Goal: Task Accomplishment & Management: Manage account settings

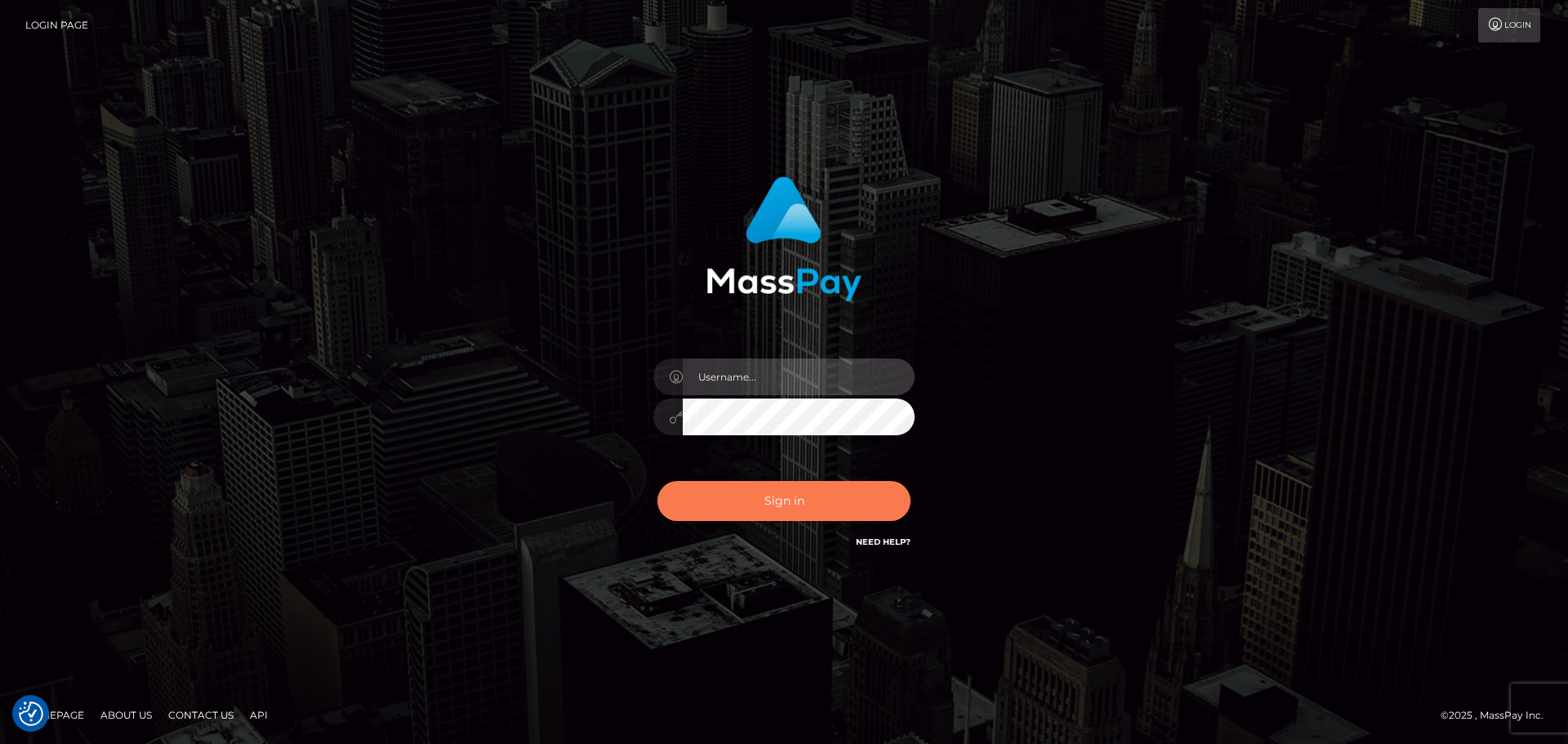
type input "Bedis"
click at [745, 485] on button "Sign in" at bounding box center [784, 501] width 253 height 40
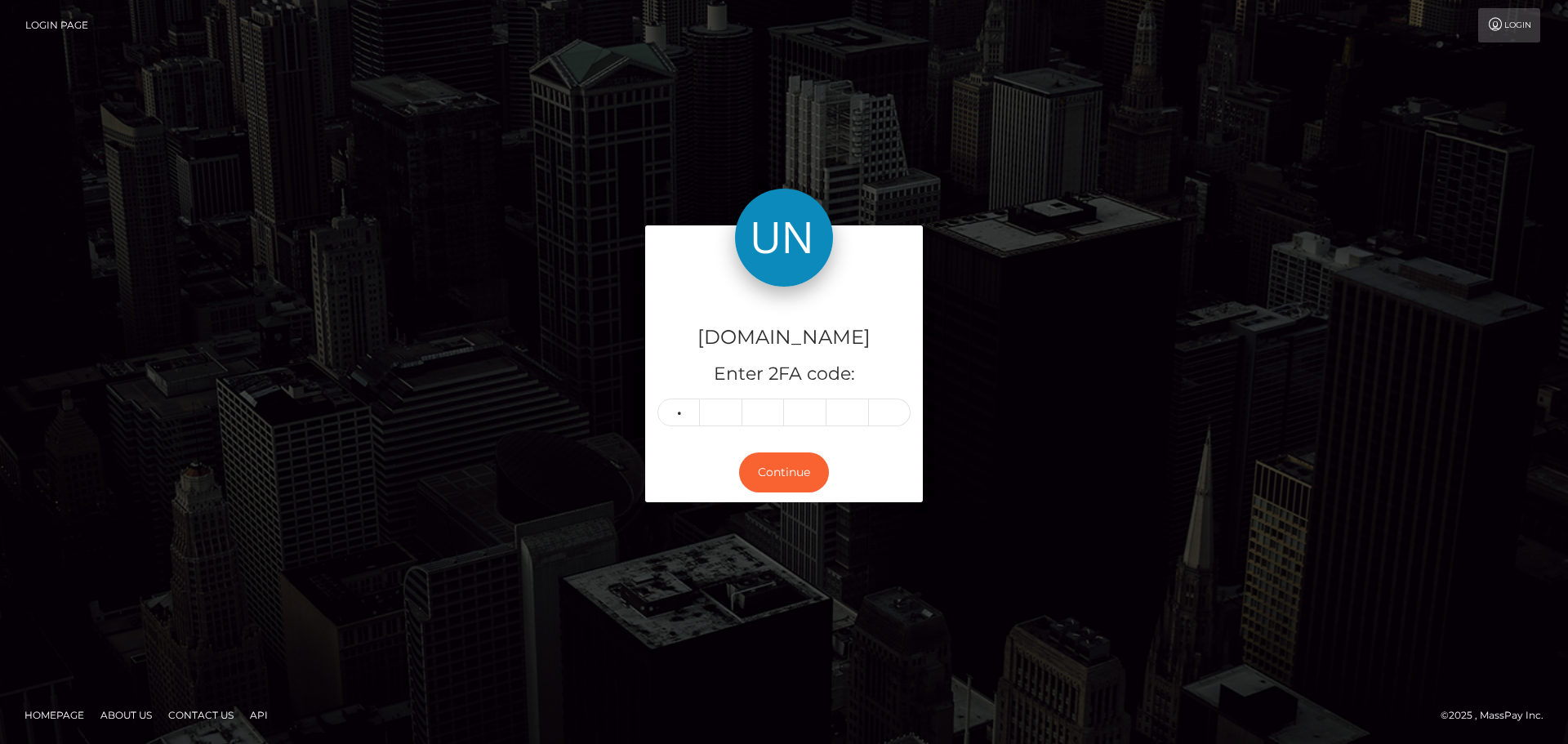
type input "0"
type input "3"
type input "8"
type input "9"
type input "5"
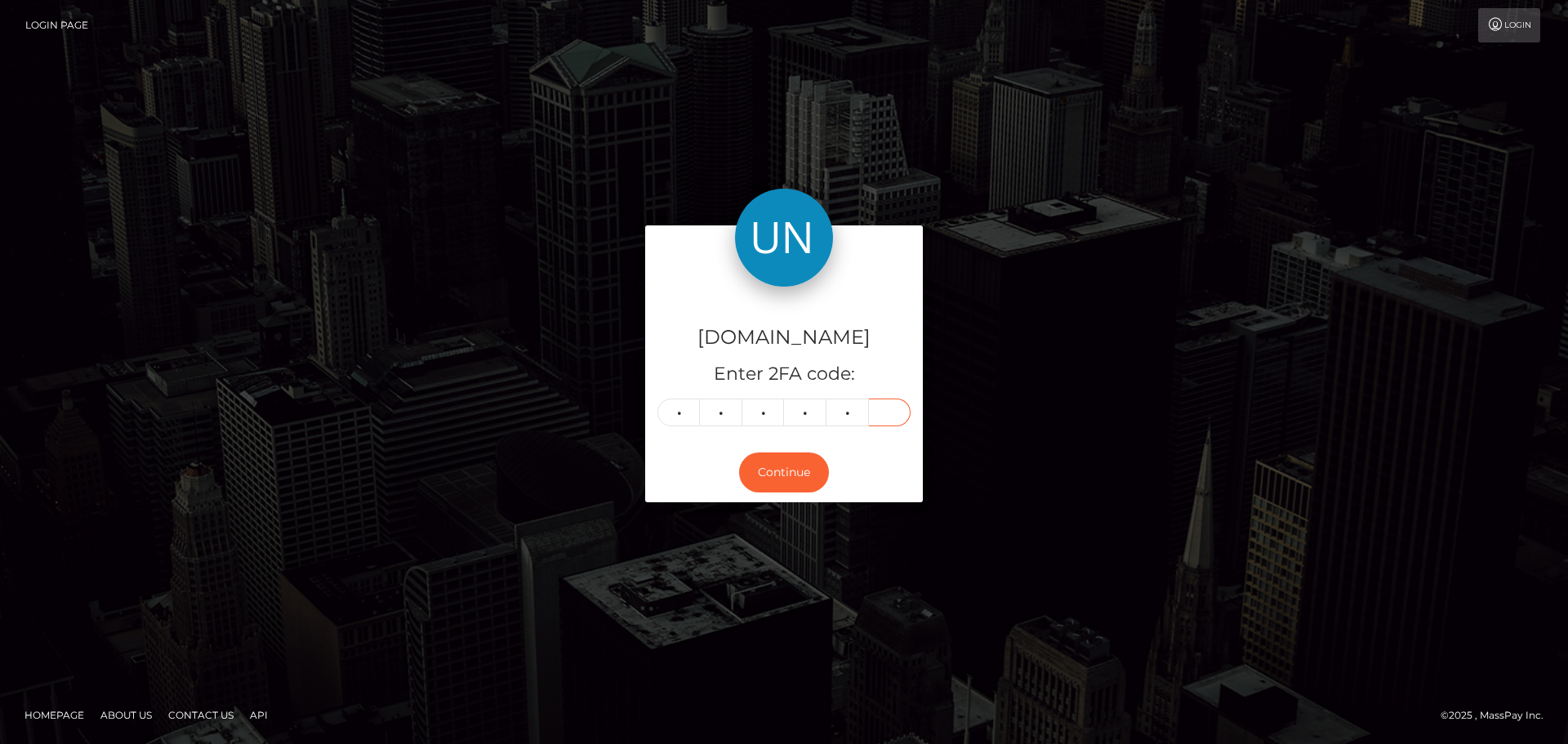
type input "4"
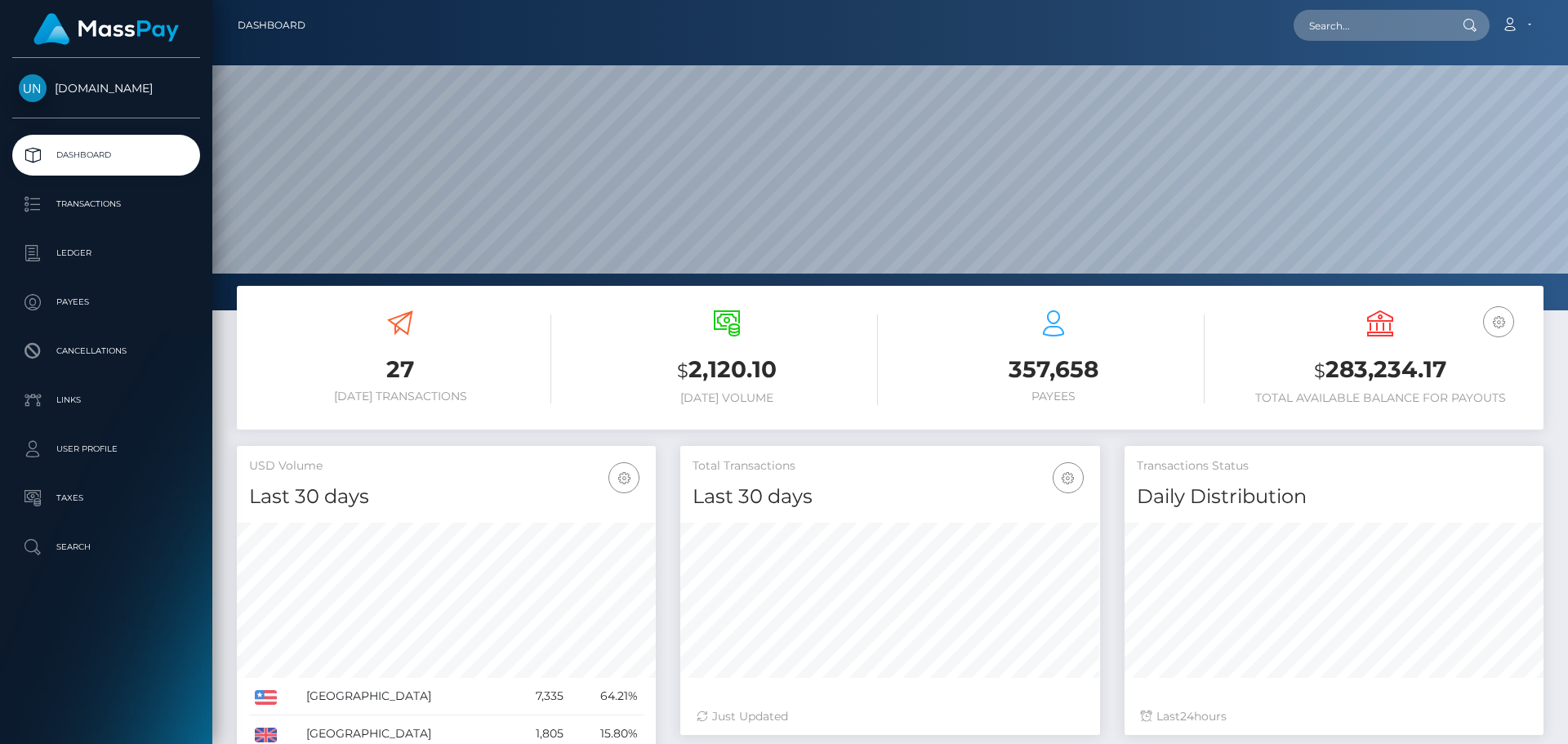
scroll to position [290, 420]
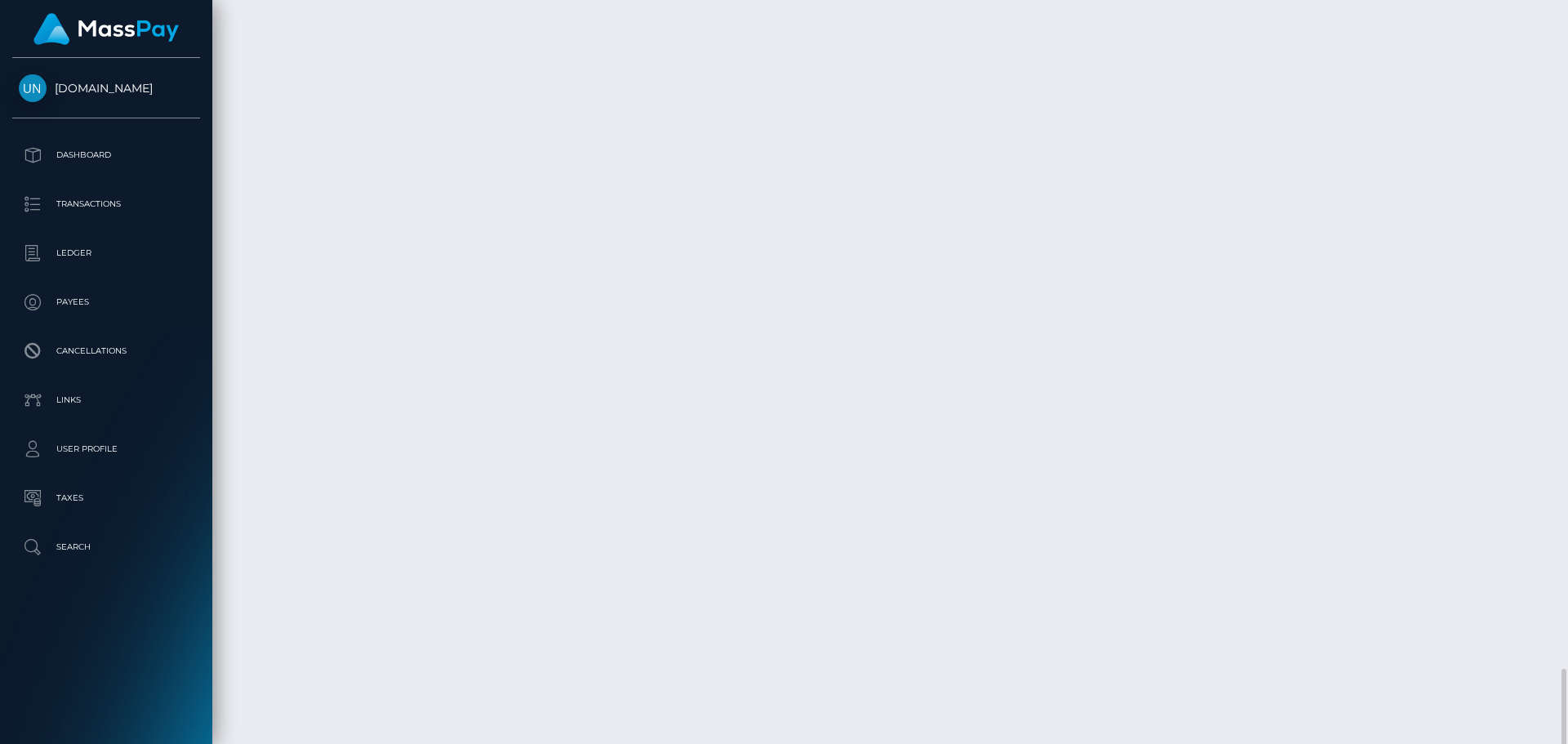
scroll to position [3328, 0]
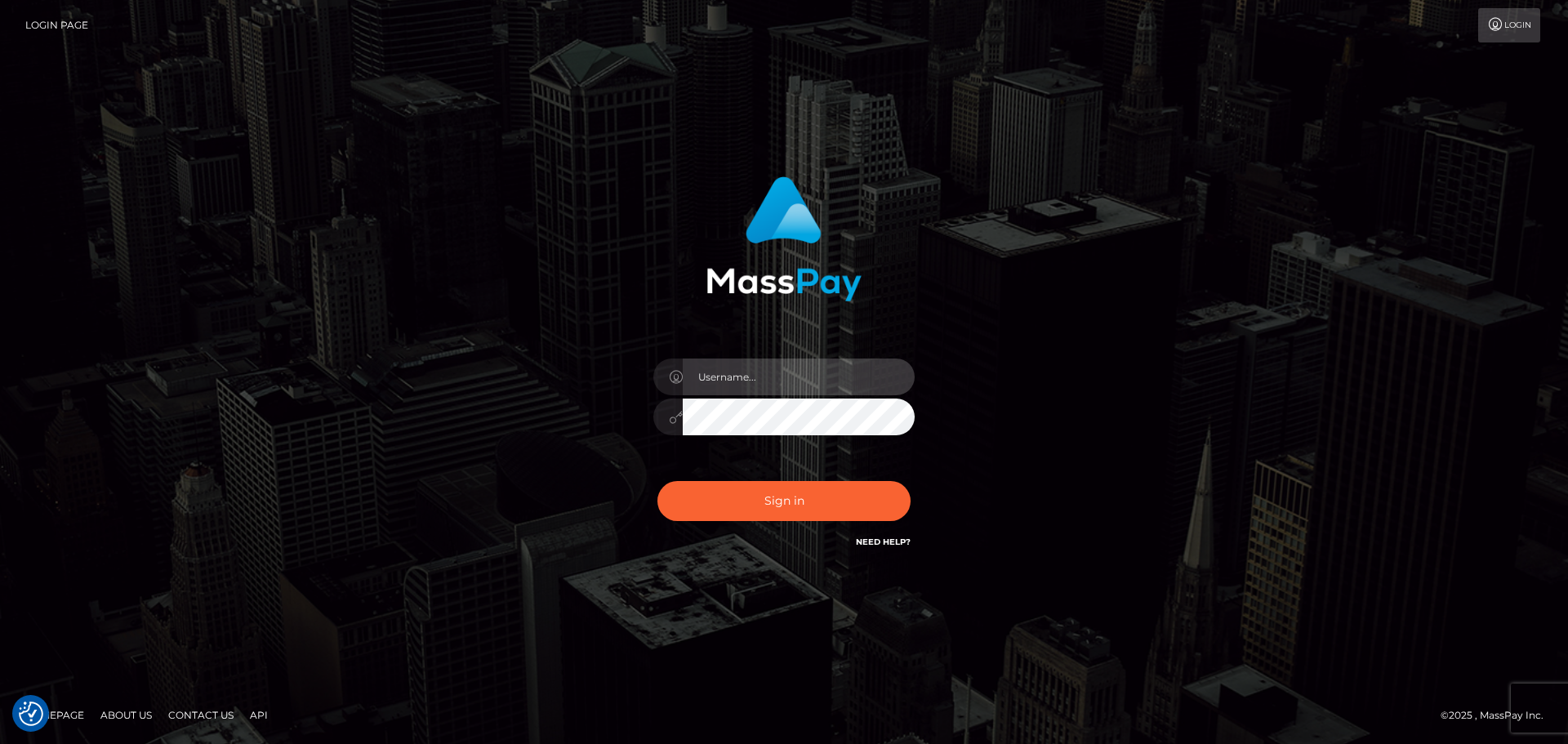
type input "Bedis"
click at [822, 522] on div "Sign in Need Help?" at bounding box center [784, 508] width 286 height 73
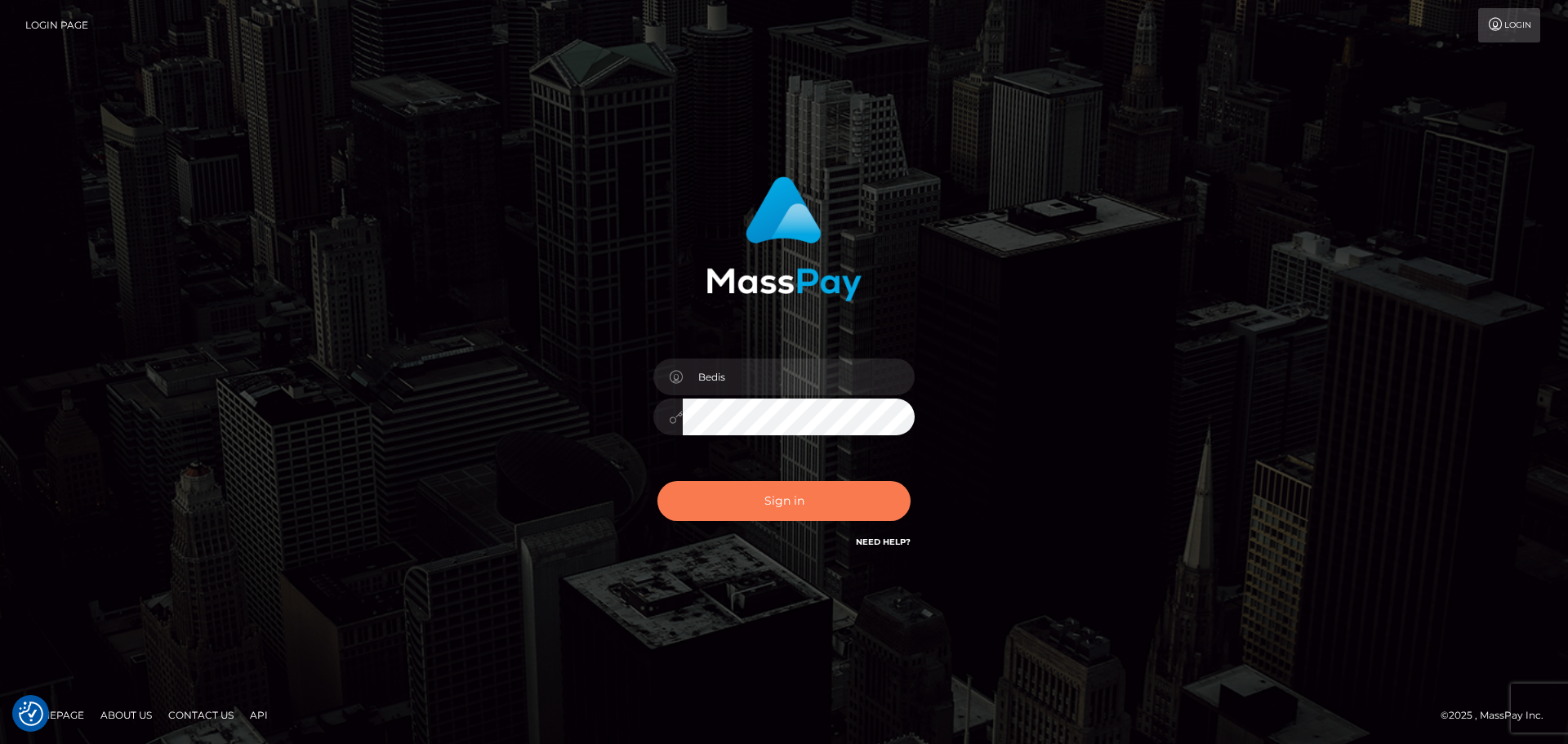
click at [822, 518] on button "Sign in" at bounding box center [784, 501] width 253 height 40
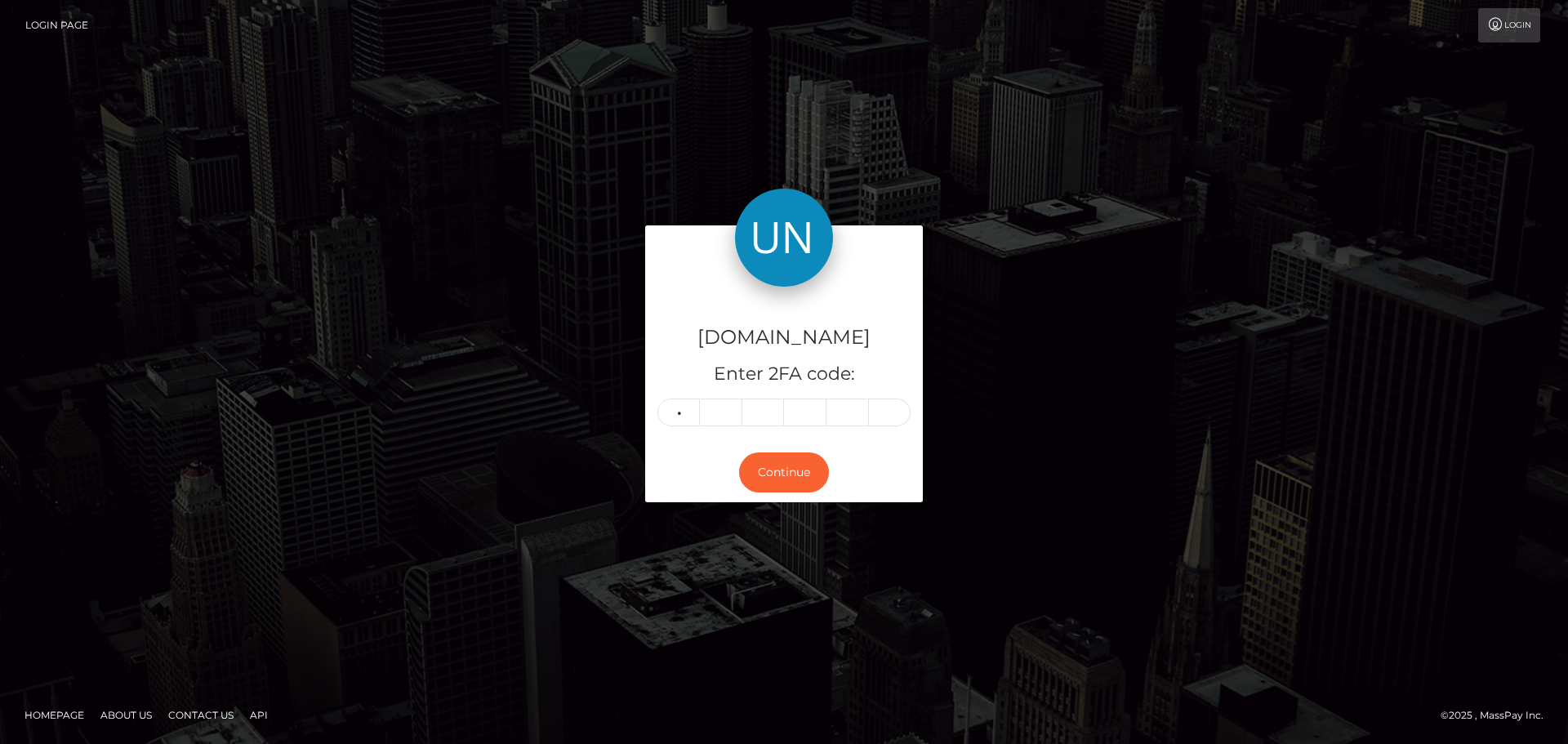
type input "4"
type input "7"
type input "4"
type input "3"
type input "8"
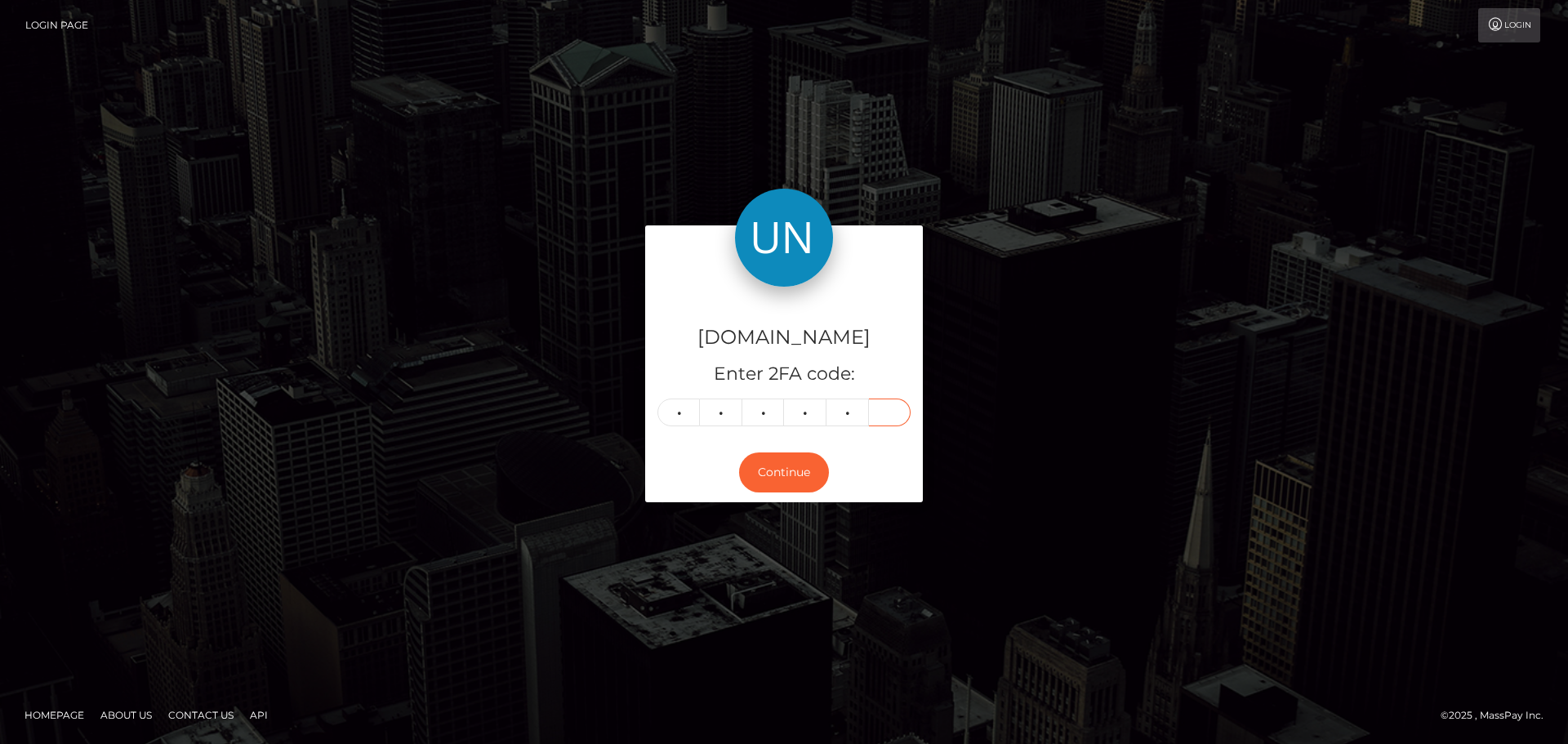
type input "8"
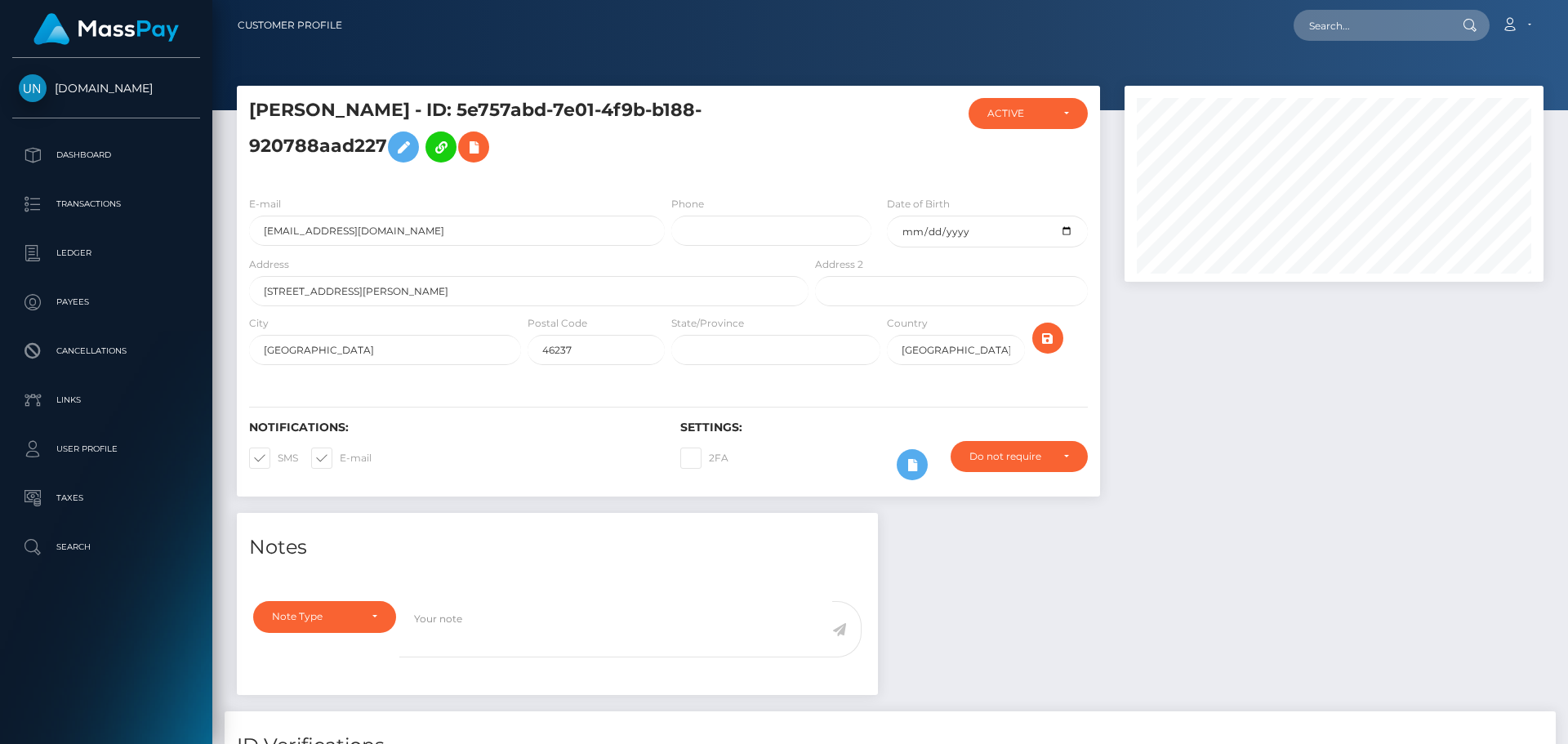
scroll to position [196, 420]
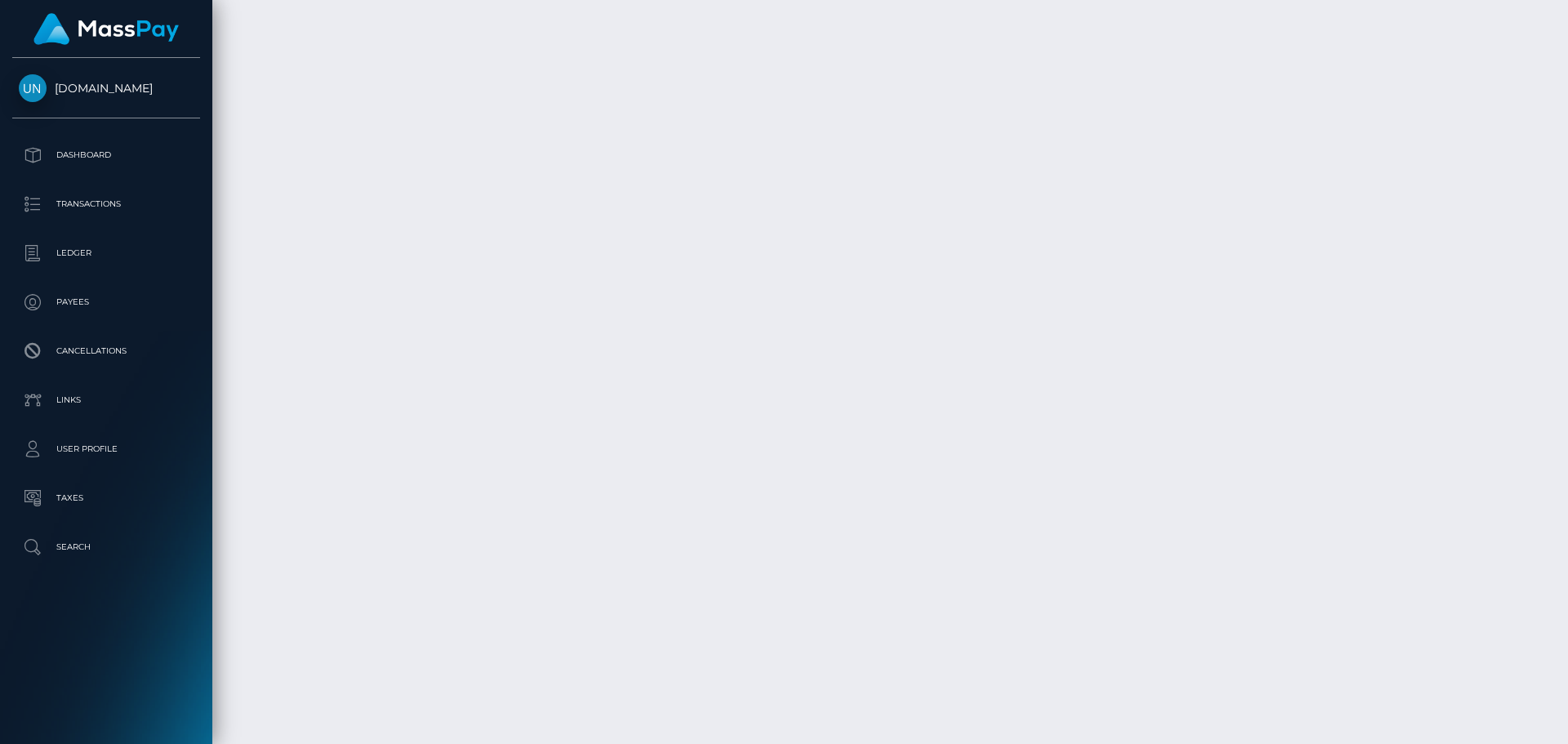
scroll to position [4575, 0]
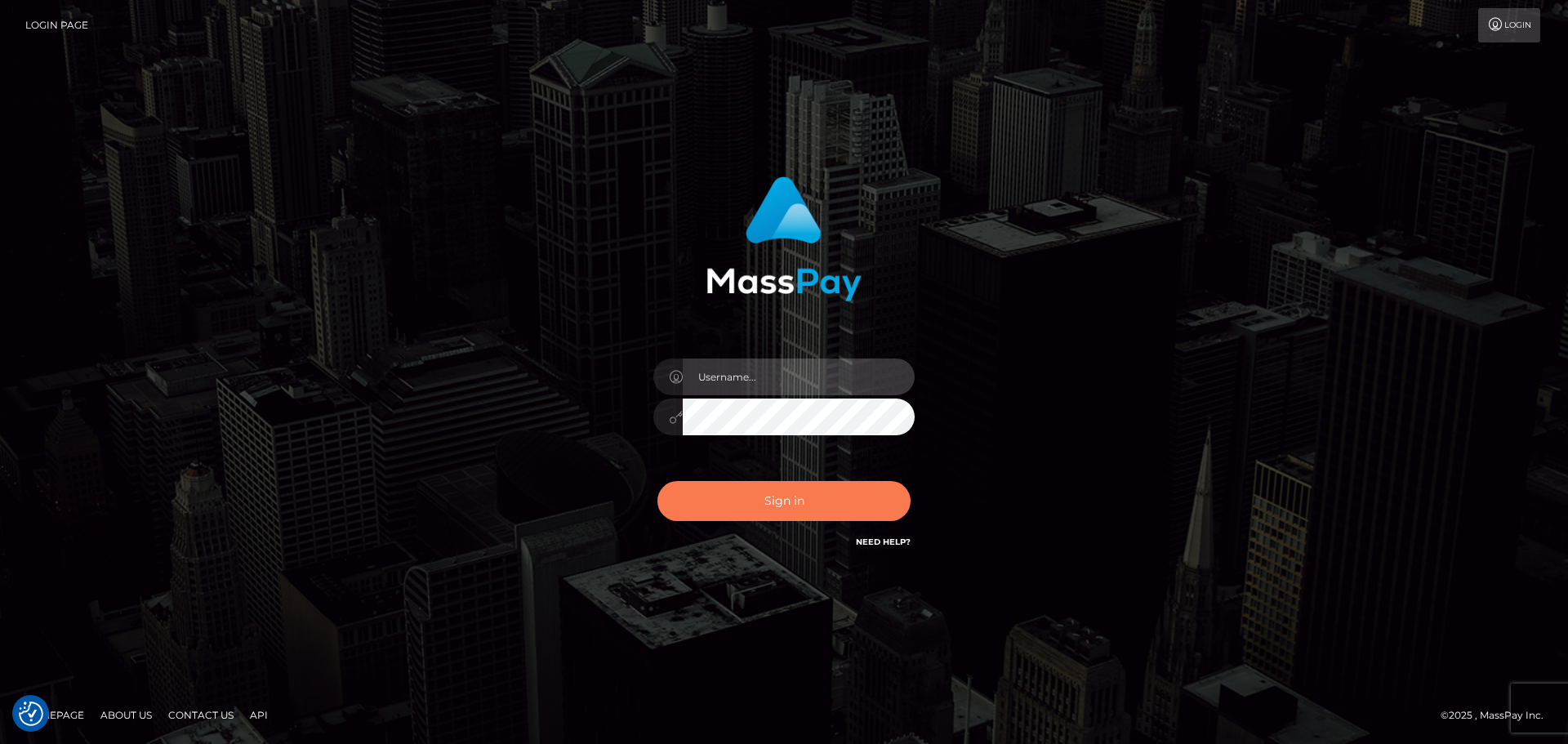
type input "Bedis"
click at [768, 497] on button "Sign in" at bounding box center [784, 501] width 253 height 40
type input "Bedis"
click at [768, 497] on button "Sign in" at bounding box center [784, 501] width 253 height 40
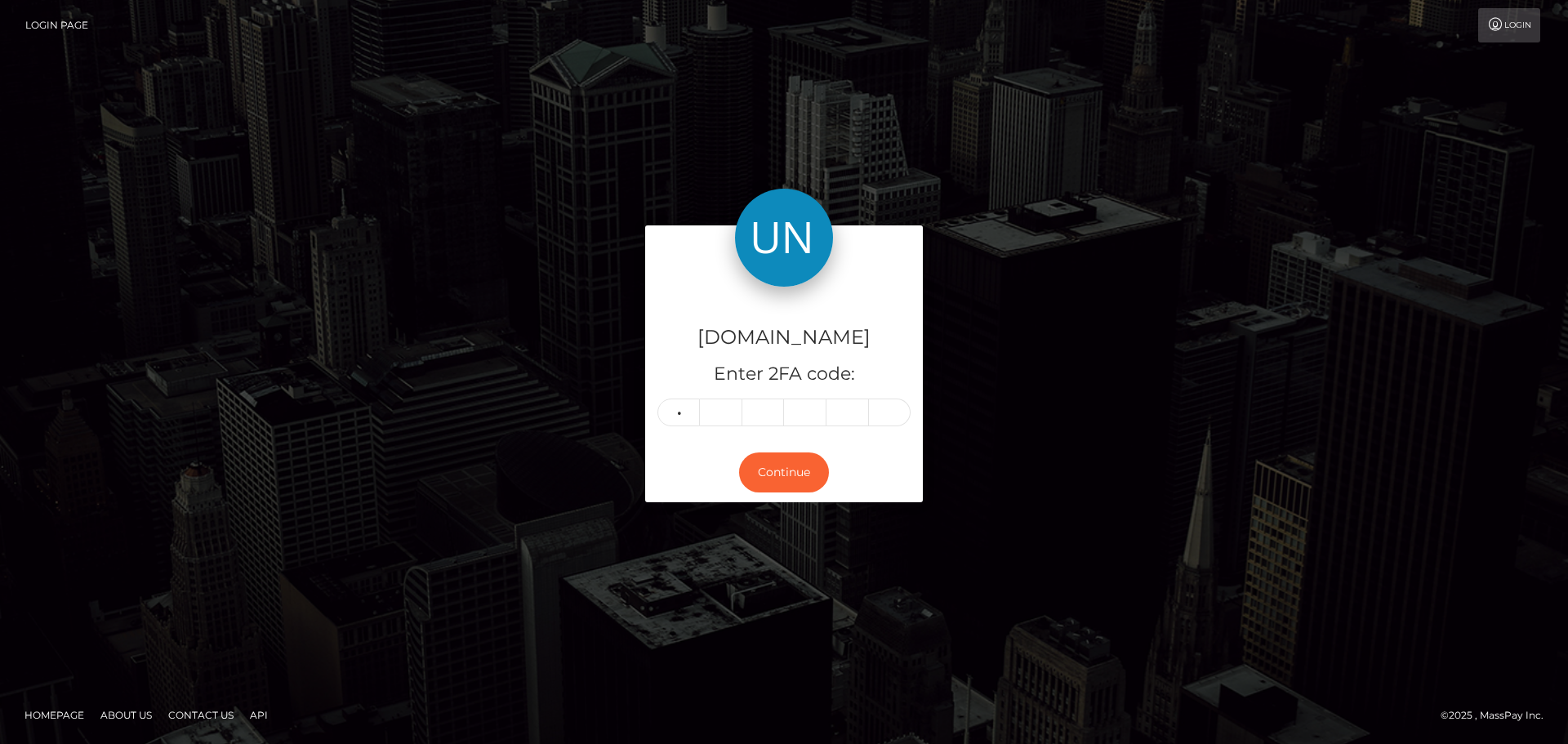
type input "6"
type input "4"
type input "8"
type input "0"
type input "6"
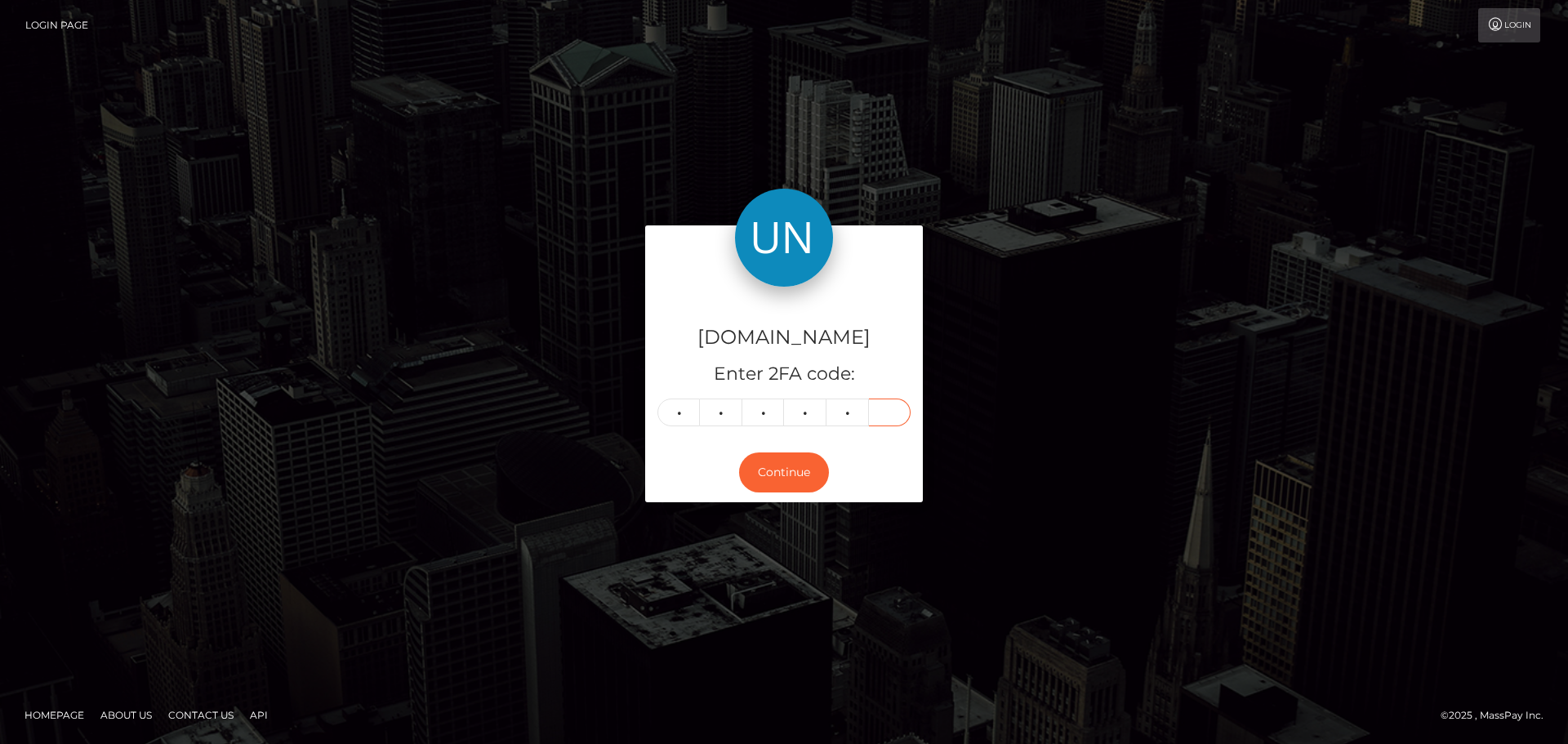
type input "9"
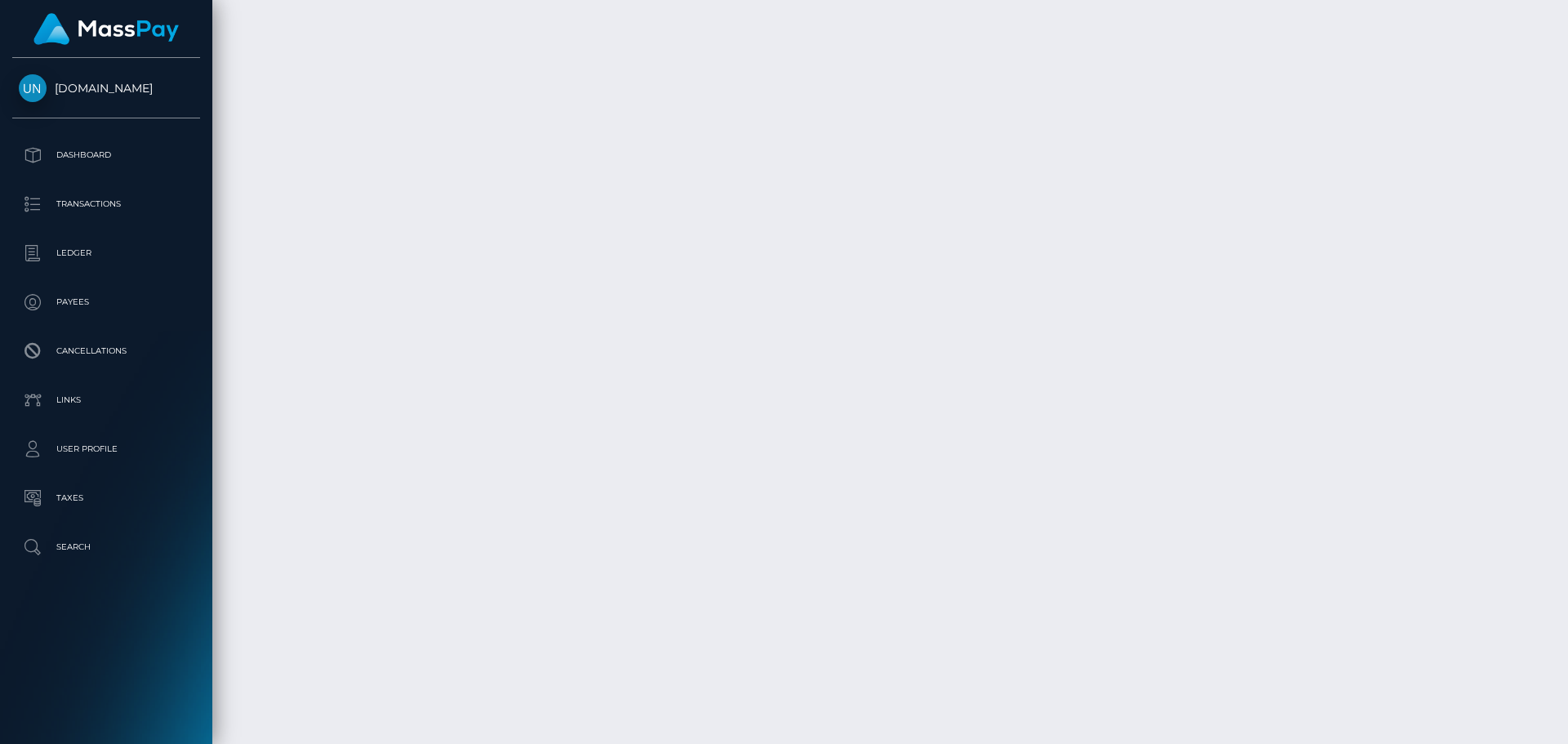
scroll to position [7209, 0]
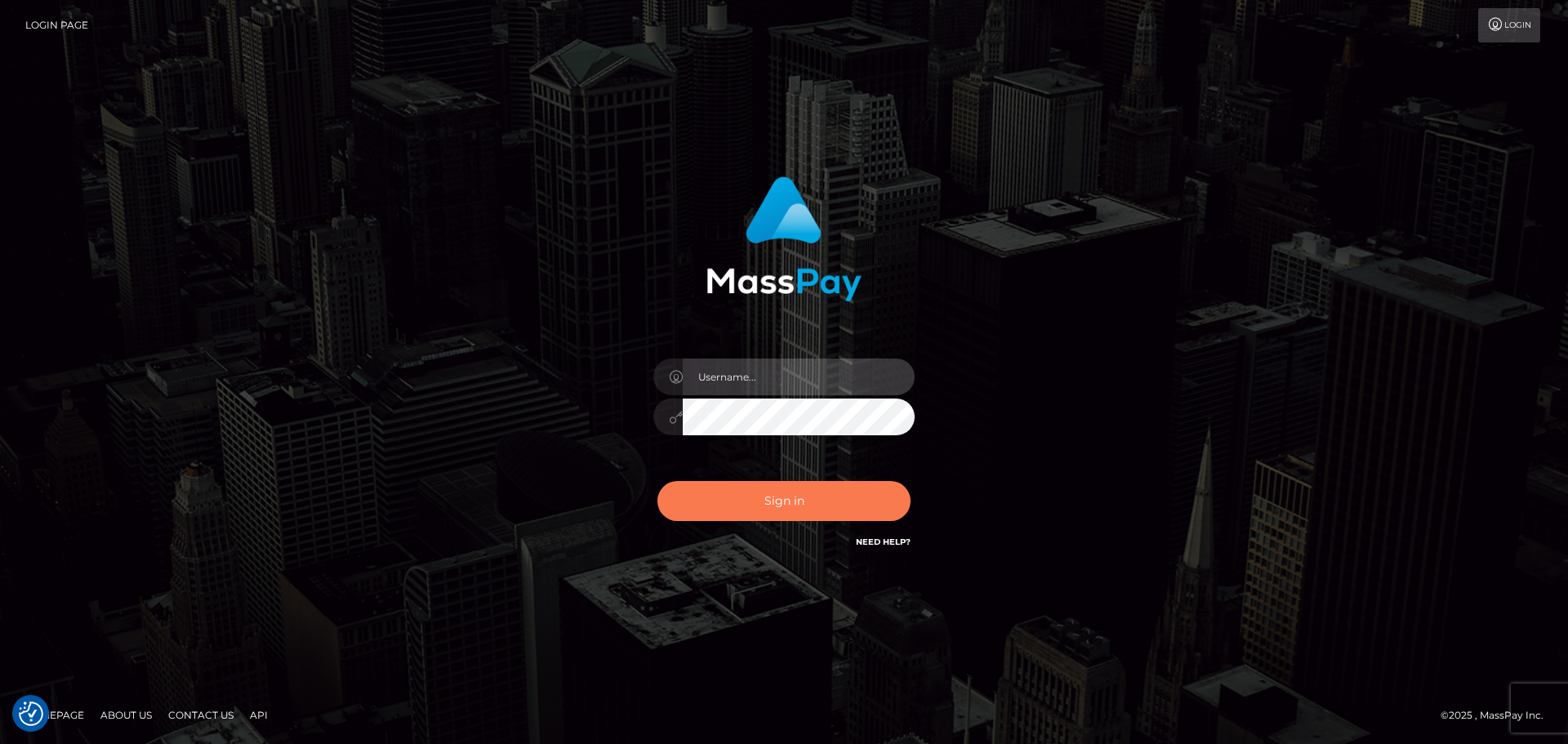
type input "Bedis"
click at [750, 483] on button "Sign in" at bounding box center [784, 501] width 253 height 40
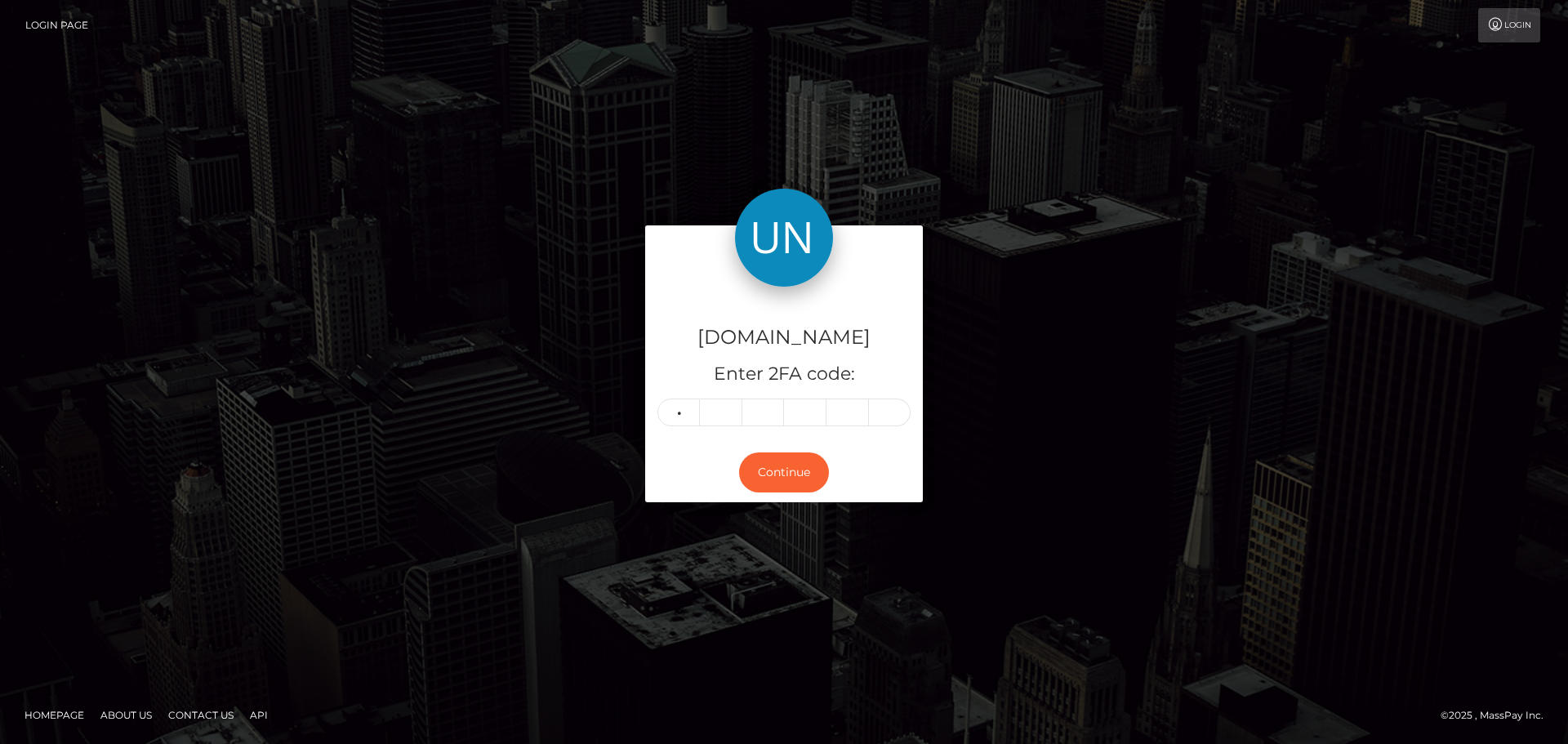
type input "5"
type input "6"
type input "5"
type input "6"
type input "0"
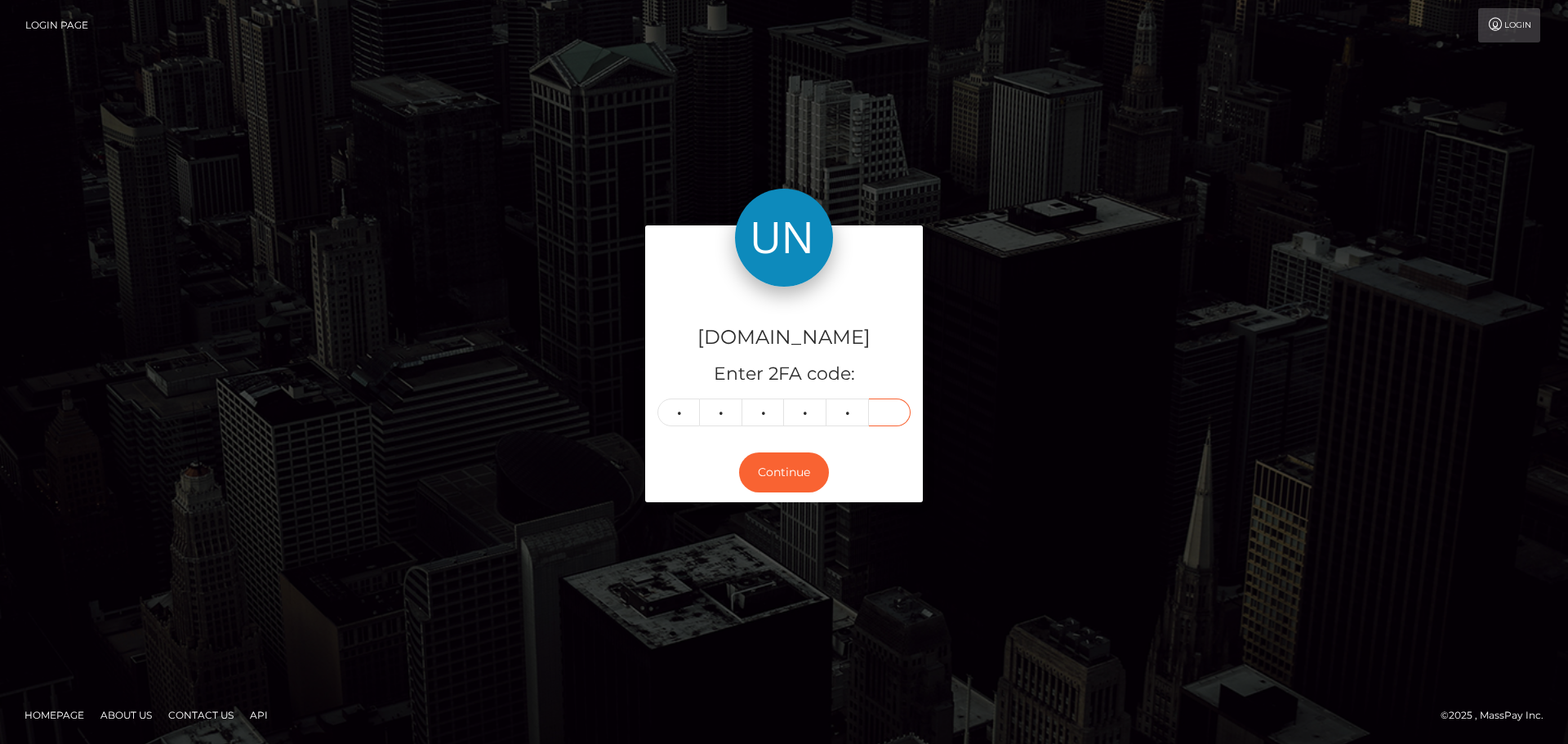
type input "4"
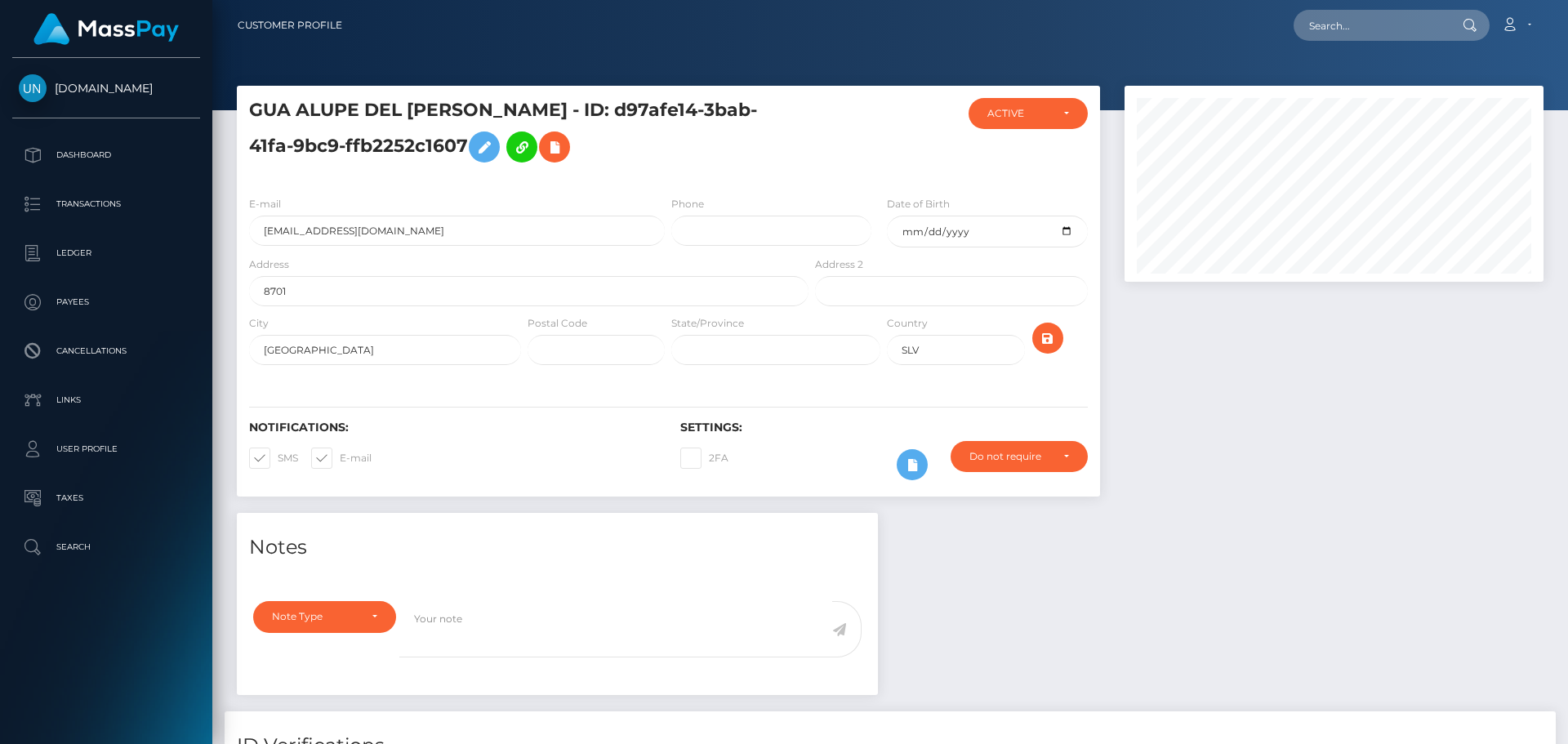
scroll to position [196, 420]
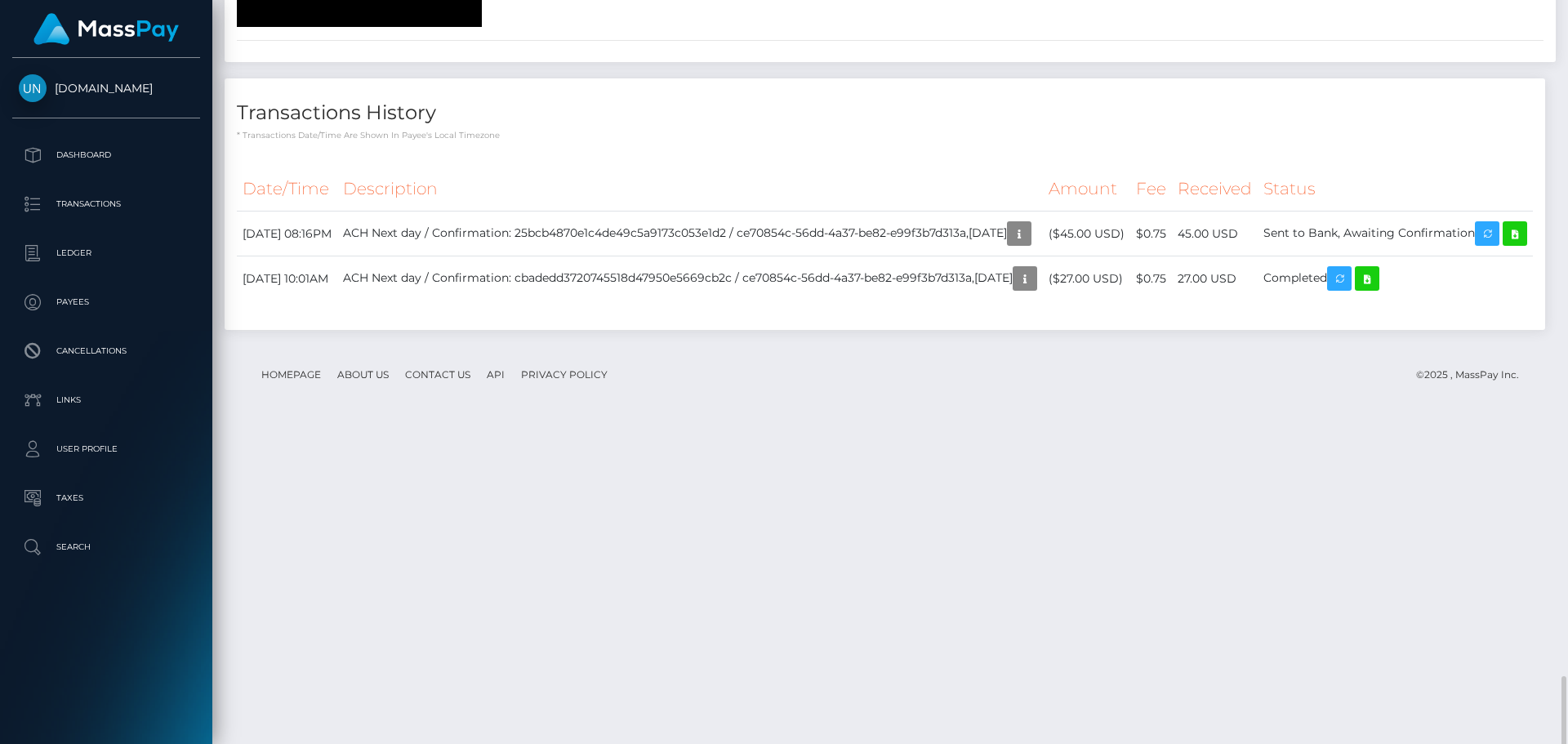
scroll to position [2931, 0]
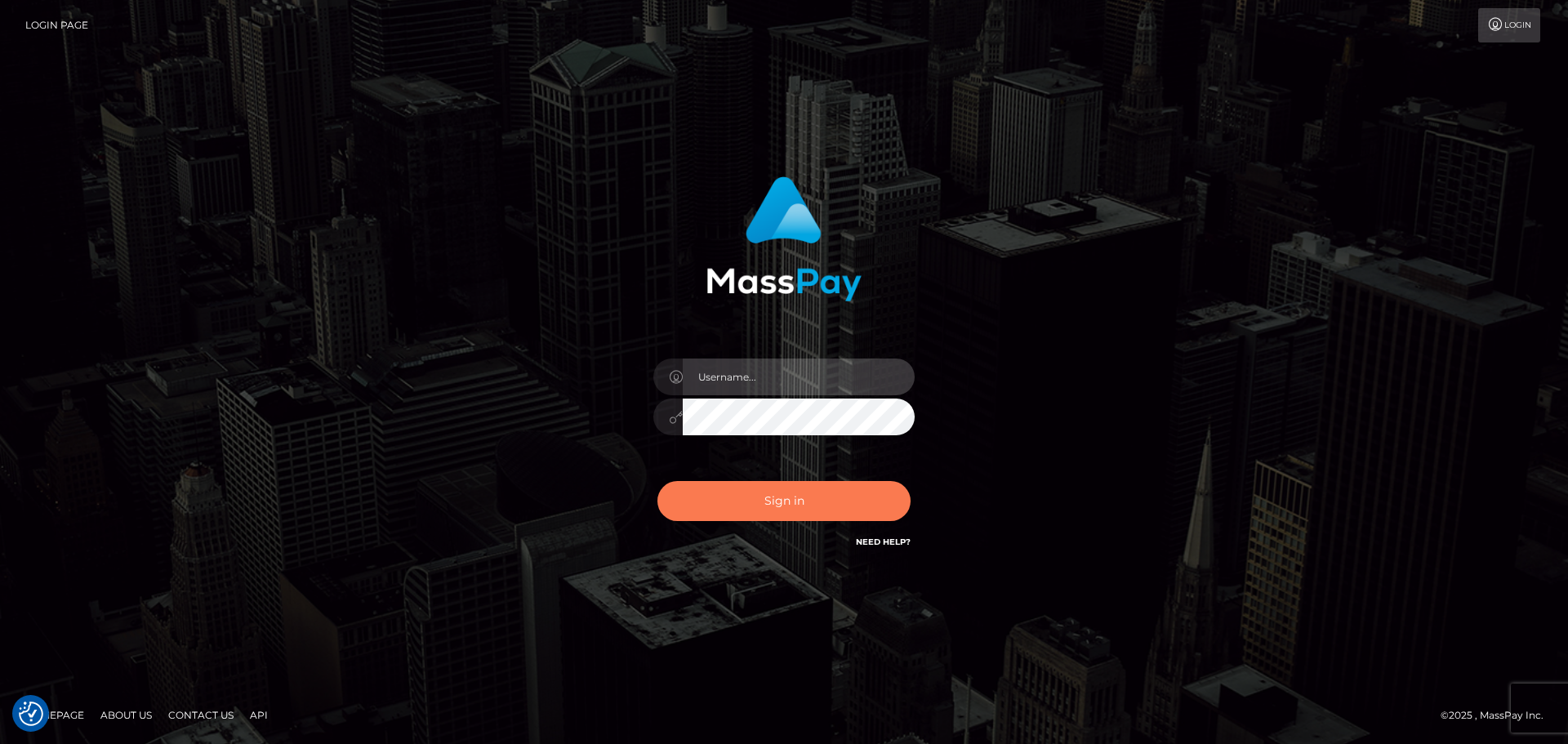
type input "Bedis"
click at [755, 486] on button "Sign in" at bounding box center [784, 501] width 253 height 40
type input "Bedis"
click at [756, 501] on button "Sign in" at bounding box center [784, 501] width 253 height 40
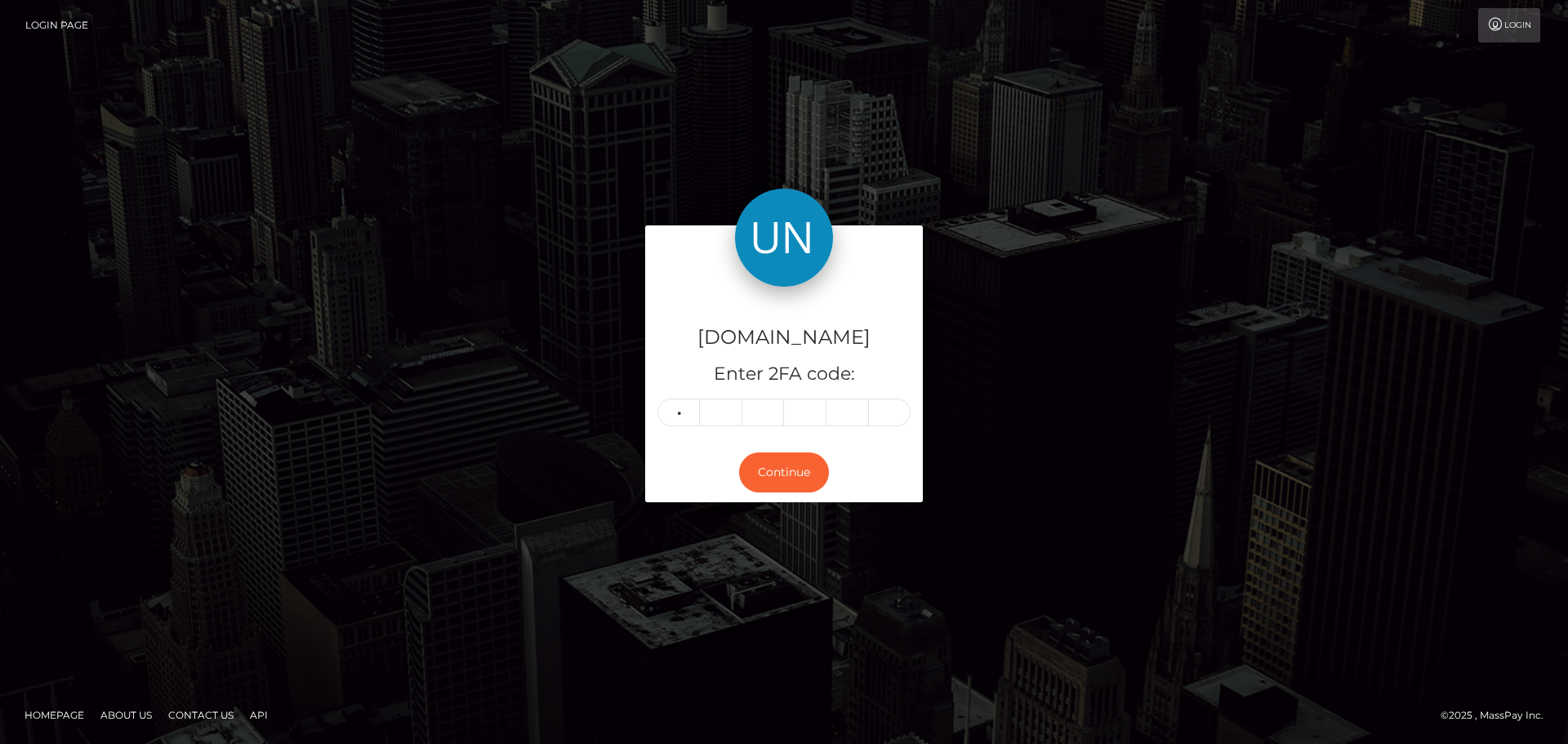
type input "8"
type input "9"
type input "5"
type input "2"
type input "7"
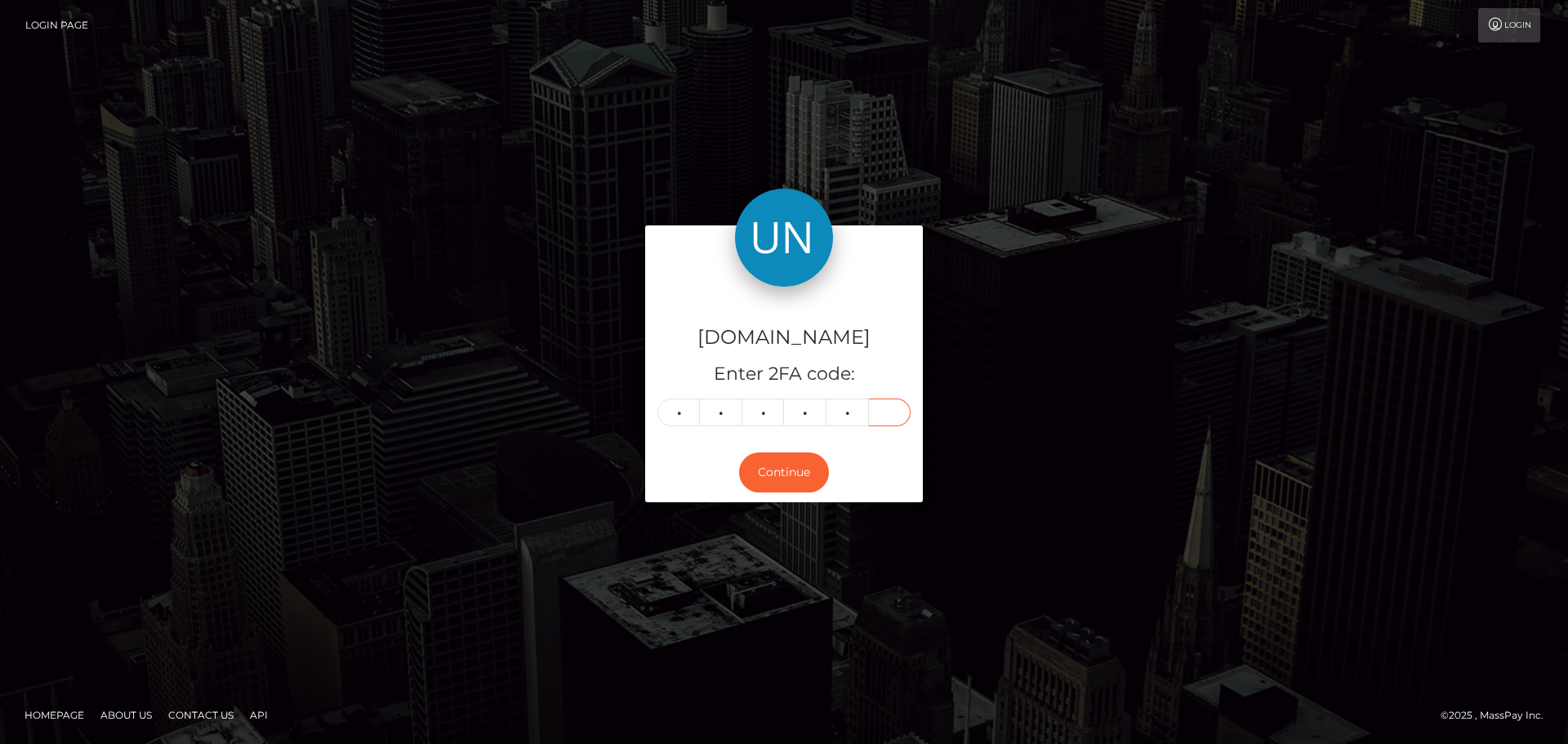
type input "2"
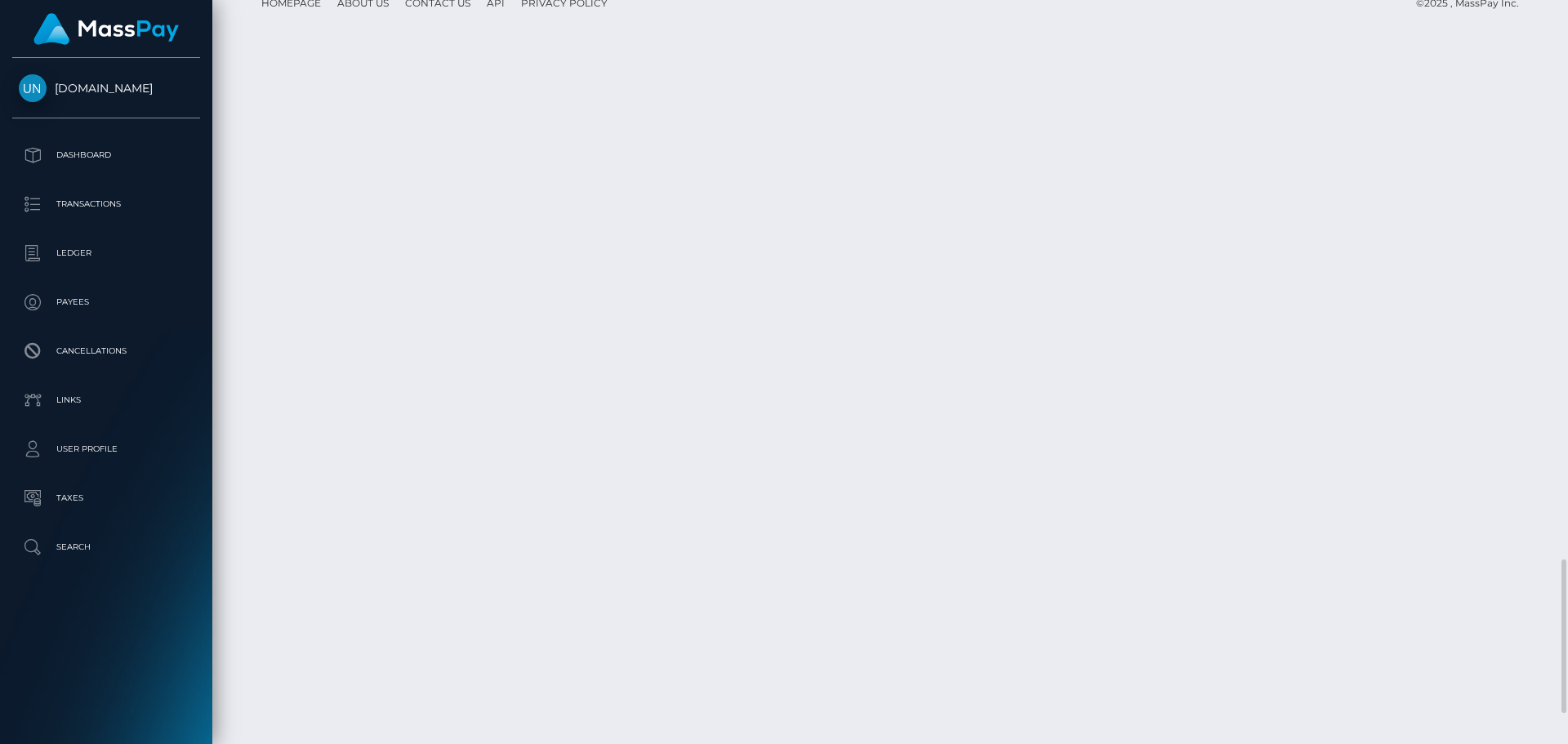
scroll to position [2845, 0]
